Goal: Check status

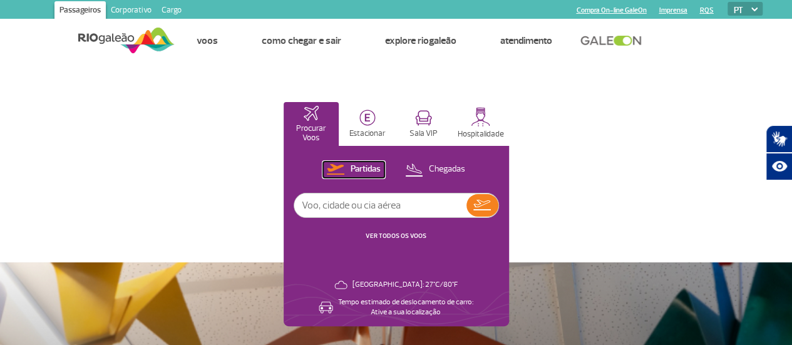
click at [380, 168] on p "Partidas" at bounding box center [365, 169] width 30 height 12
click at [499, 190] on div "Partidas Chegadas VER TODOS OS VOOS" at bounding box center [395, 207] width 205 height 93
click at [466, 198] on input "text" at bounding box center [380, 205] width 172 height 24
click at [466, 206] on input "text" at bounding box center [380, 205] width 172 height 24
type input "G31625"
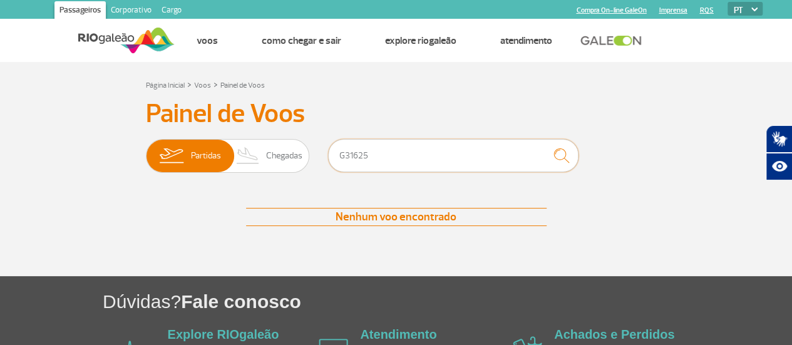
drag, startPoint x: 414, startPoint y: 146, endPoint x: 400, endPoint y: 171, distance: 29.1
click at [410, 151] on input "G31625" at bounding box center [453, 155] width 250 height 33
click at [389, 154] on input "G31657" at bounding box center [453, 155] width 250 height 33
type input "G"
type input "1657"
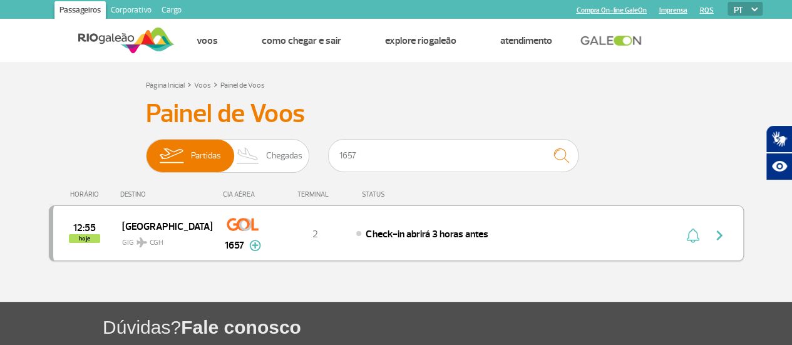
click at [407, 233] on span "Check-in abrirá 3 horas antes" at bounding box center [426, 234] width 122 height 13
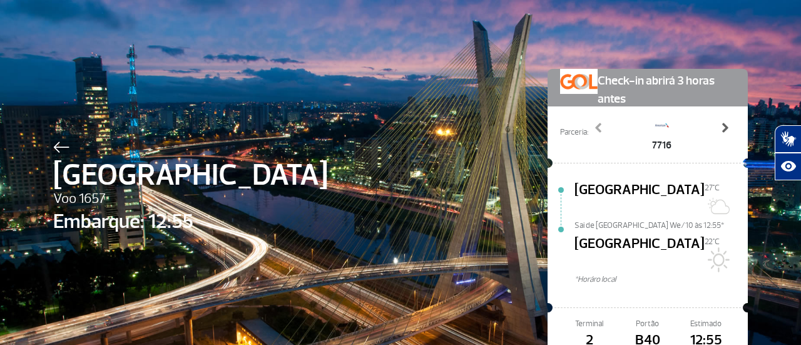
click at [722, 128] on span at bounding box center [724, 127] width 13 height 13
